Goal: Transaction & Acquisition: Obtain resource

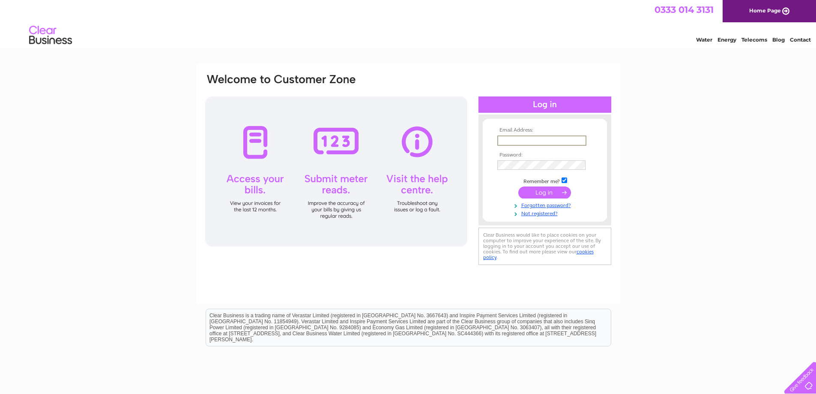
click at [506, 140] on input "text" at bounding box center [541, 140] width 89 height 10
type input "shaun@acselectricals.co.uk"
click at [658, 246] on div "Email Address: shaun@acselectricals.co.uk Password:" at bounding box center [408, 257] width 816 height 386
click at [532, 189] on input "submit" at bounding box center [544, 192] width 53 height 12
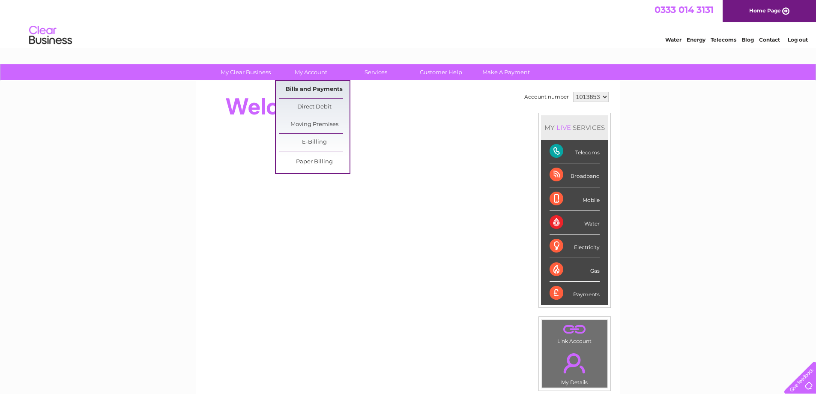
click at [315, 90] on link "Bills and Payments" at bounding box center [314, 89] width 71 height 17
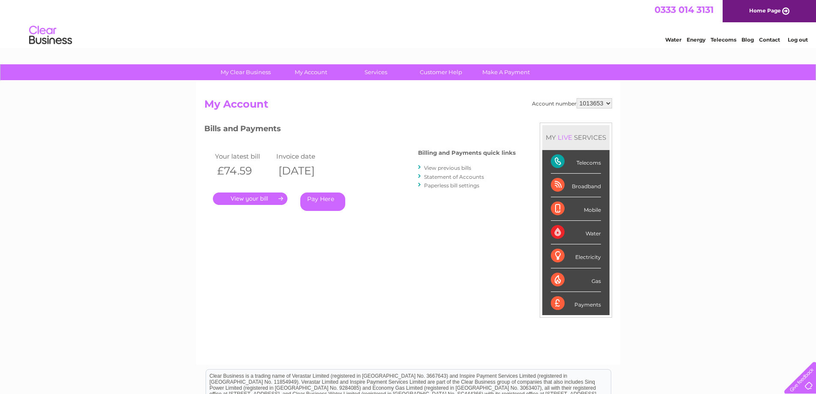
click at [257, 194] on link "." at bounding box center [250, 198] width 75 height 12
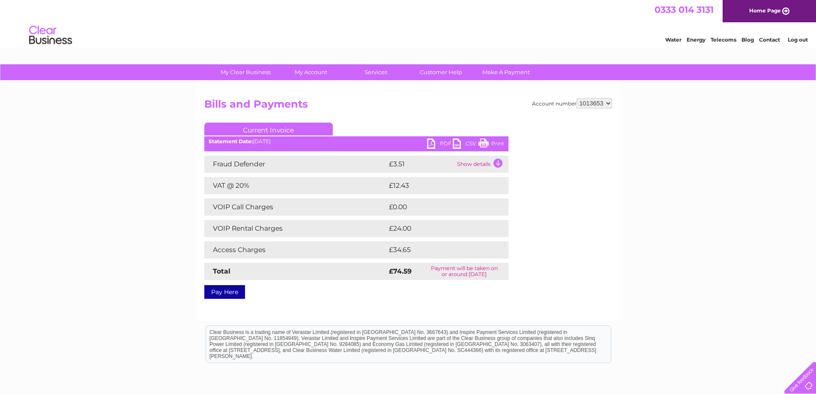
click at [432, 142] on link "PDF" at bounding box center [440, 144] width 26 height 12
click at [799, 39] on link "Log out" at bounding box center [798, 39] width 20 height 6
